Goal: Information Seeking & Learning: Learn about a topic

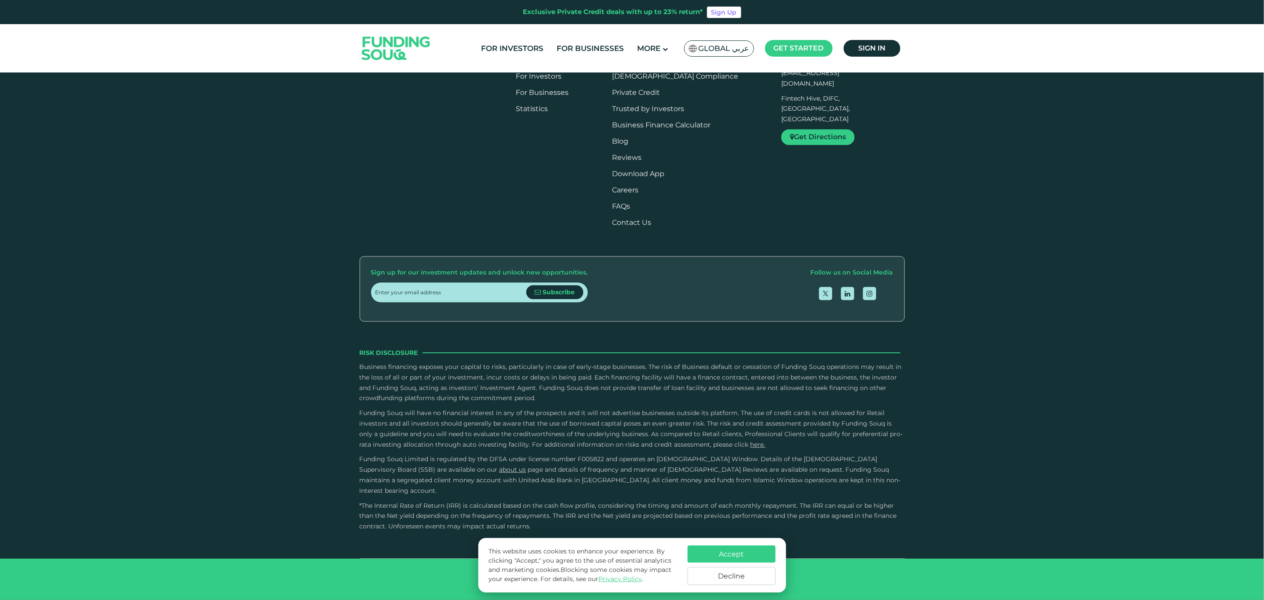
scroll to position [2302, 0]
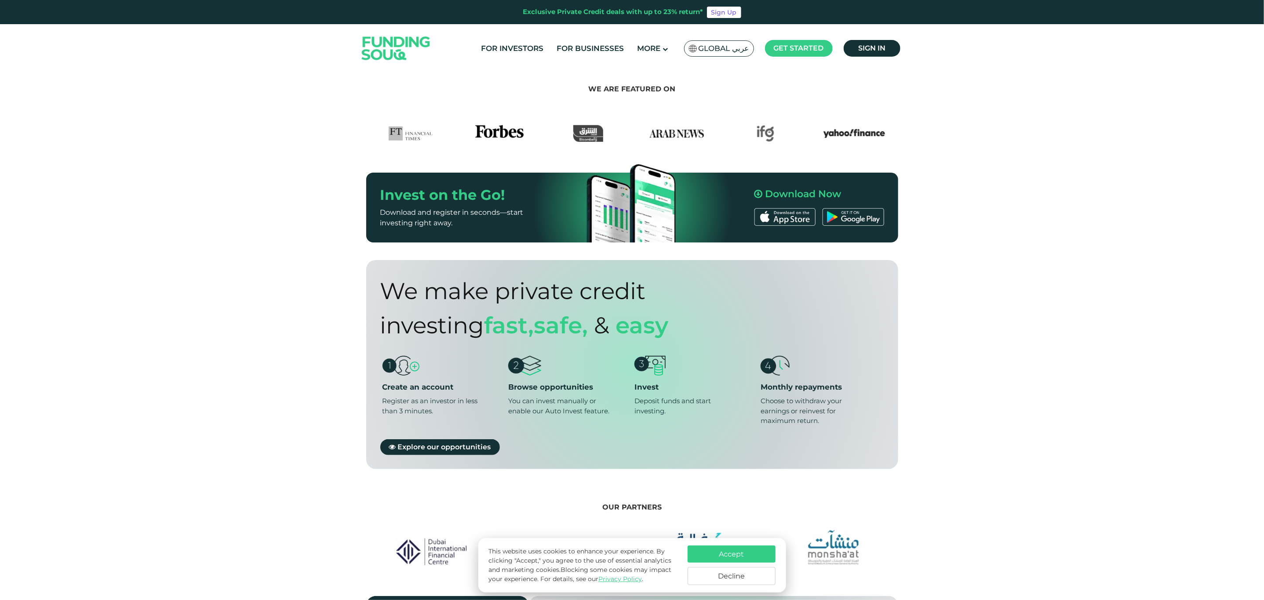
scroll to position [483, 0]
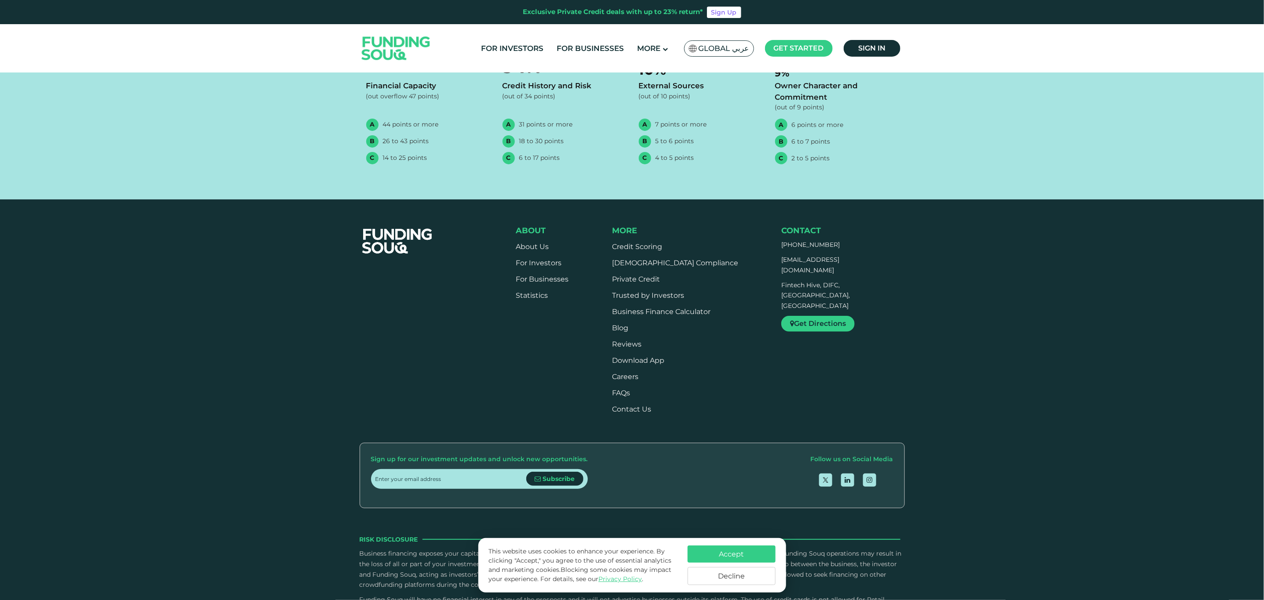
scroll to position [1680, 0]
